Goal: Transaction & Acquisition: Purchase product/service

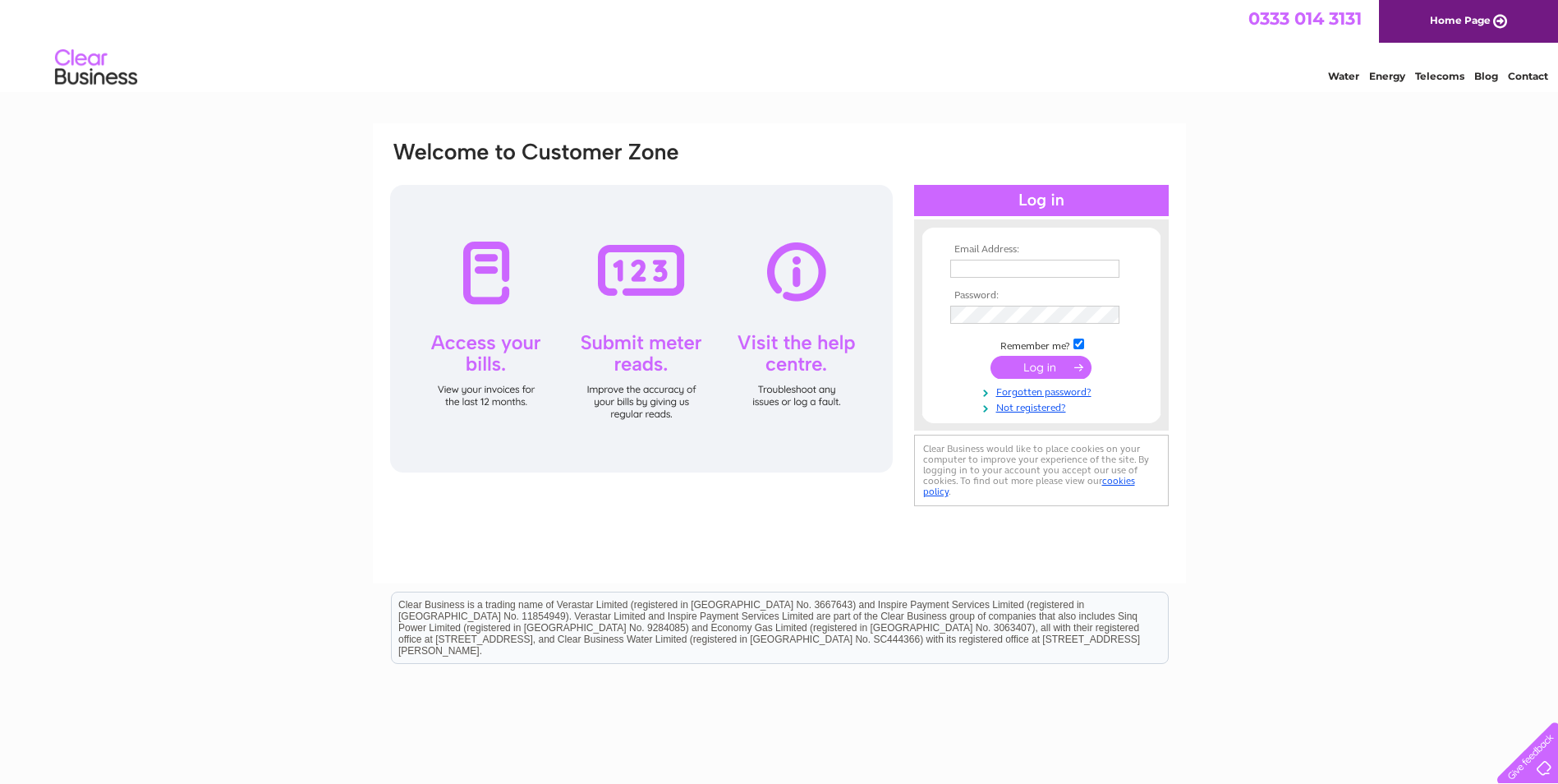
type input "jen@colnevalleygolfclub.co.uk"
click at [1043, 358] on input "submit" at bounding box center [1041, 367] width 101 height 23
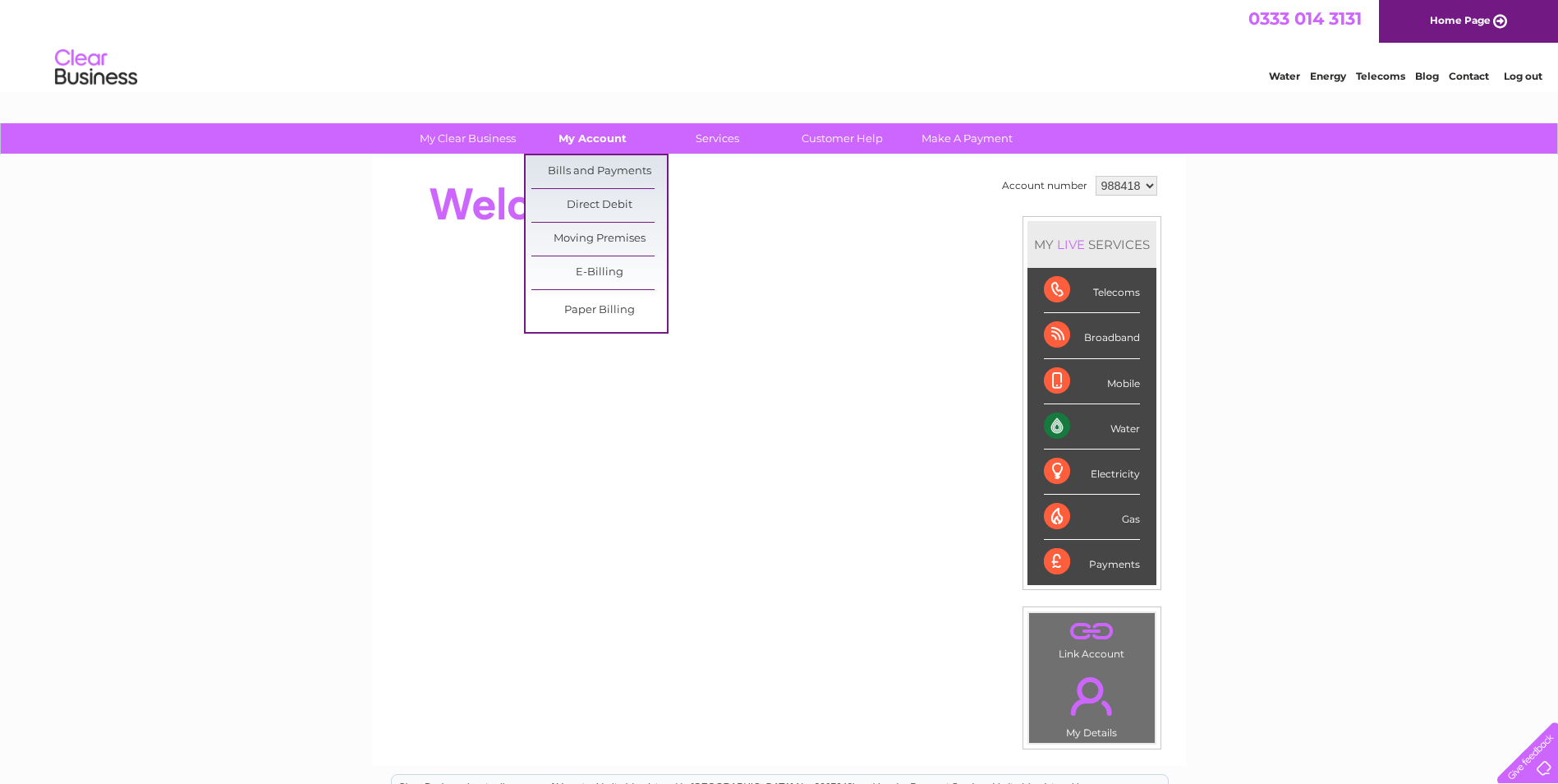
click at [606, 143] on link "My Account" at bounding box center [592, 138] width 136 height 30
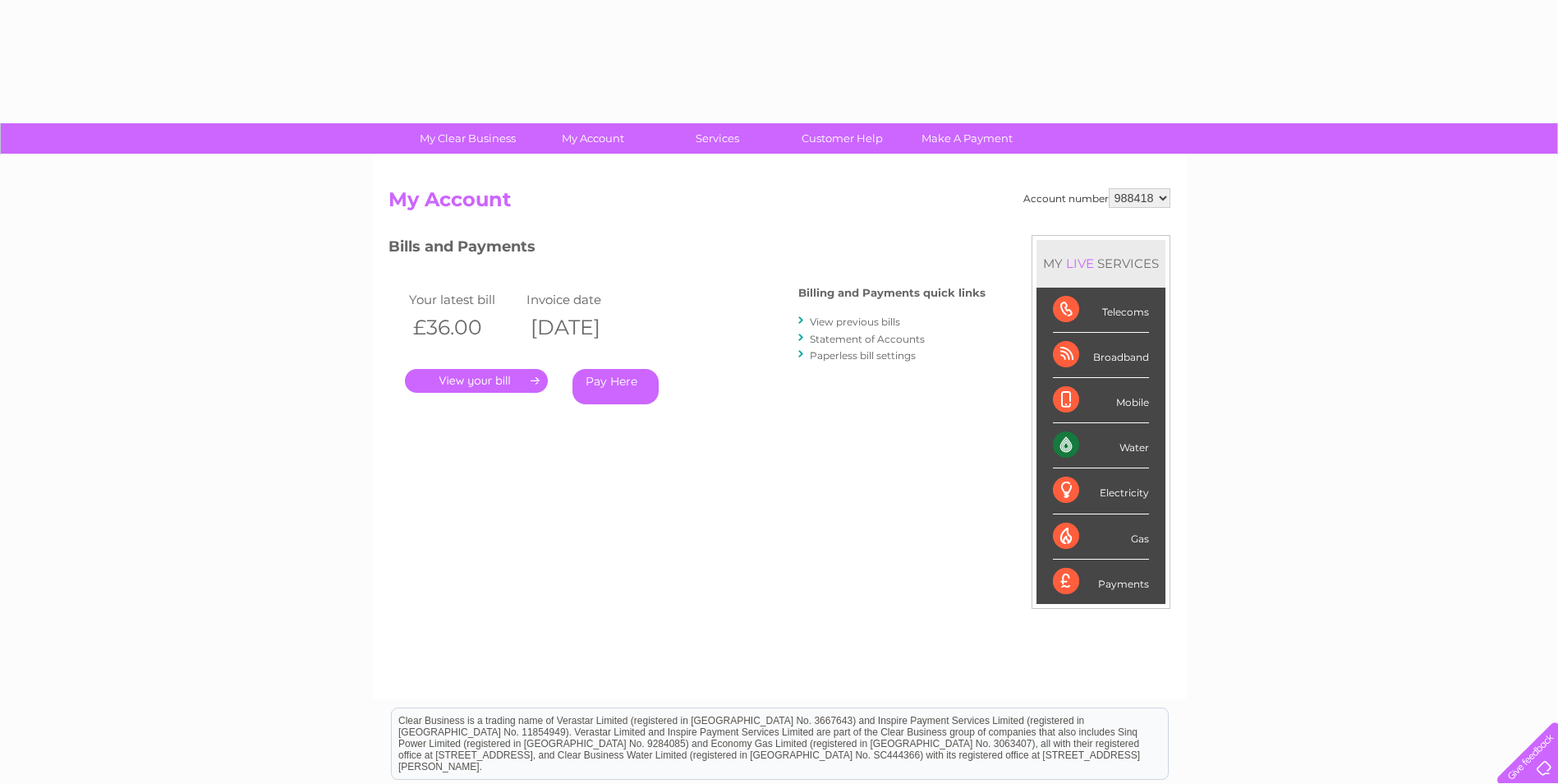
click at [489, 381] on link "." at bounding box center [477, 380] width 143 height 24
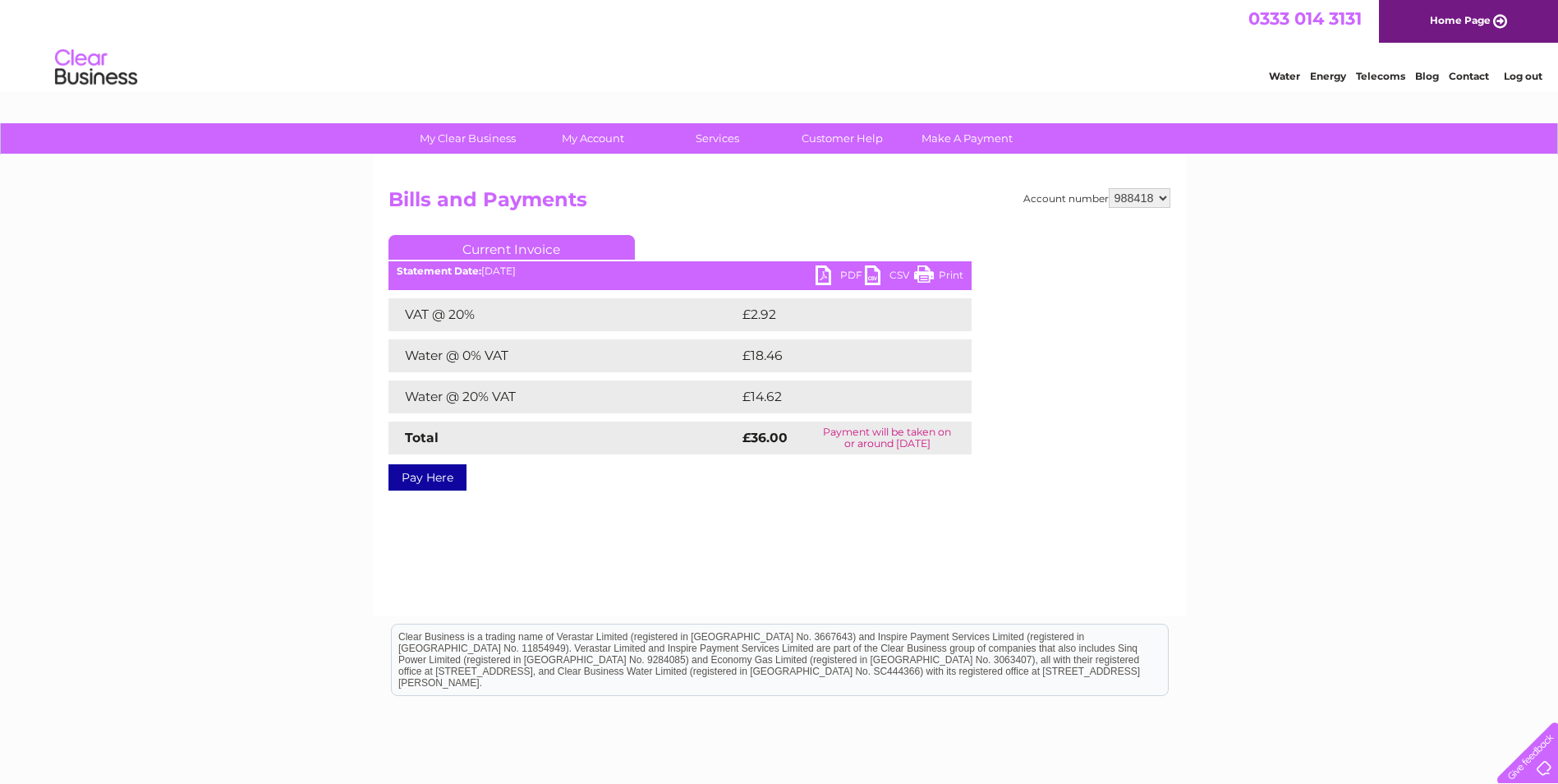
click at [450, 483] on link "Pay Here" at bounding box center [428, 477] width 79 height 26
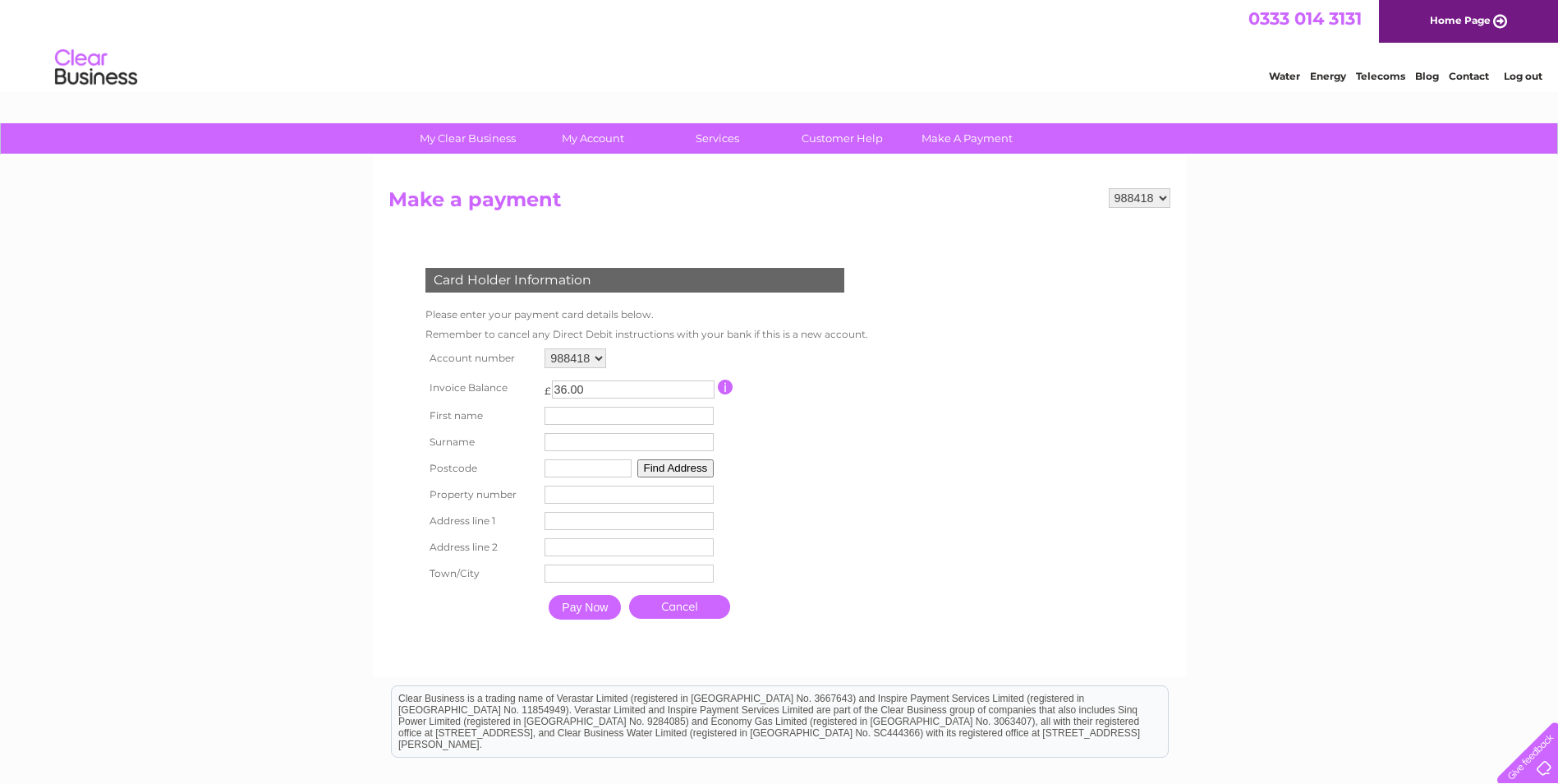
drag, startPoint x: 1326, startPoint y: 428, endPoint x: 1349, endPoint y: 398, distance: 37.8
click at [1344, 412] on div "My Clear Business Login Details My Details My Preferences Link Account My Accou…" at bounding box center [779, 540] width 1558 height 835
